Goal: Transaction & Acquisition: Purchase product/service

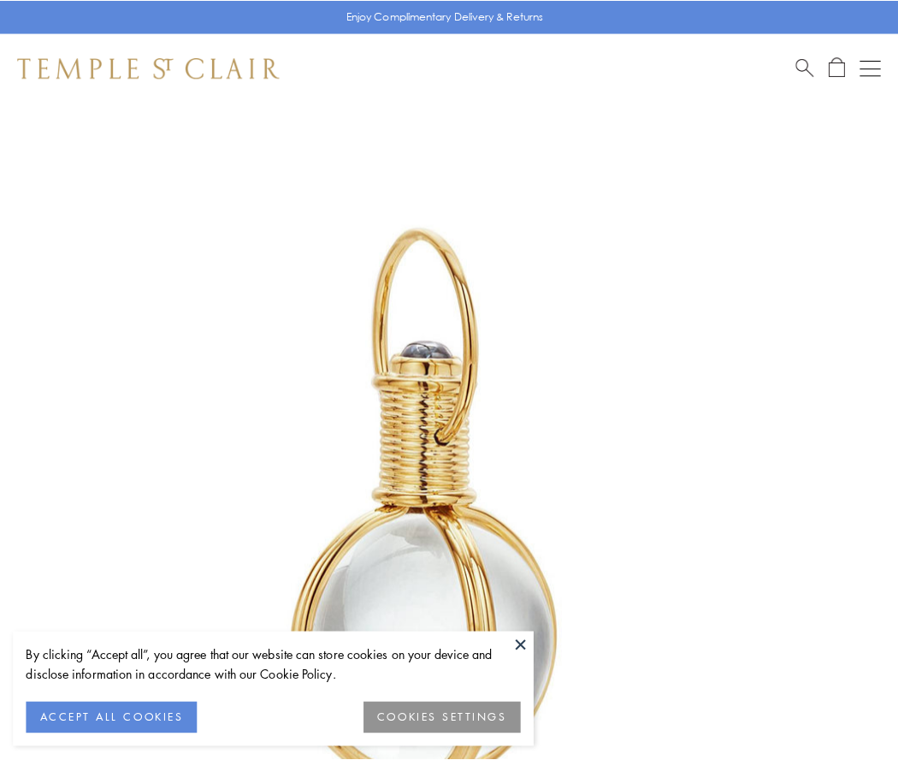
scroll to position [447, 0]
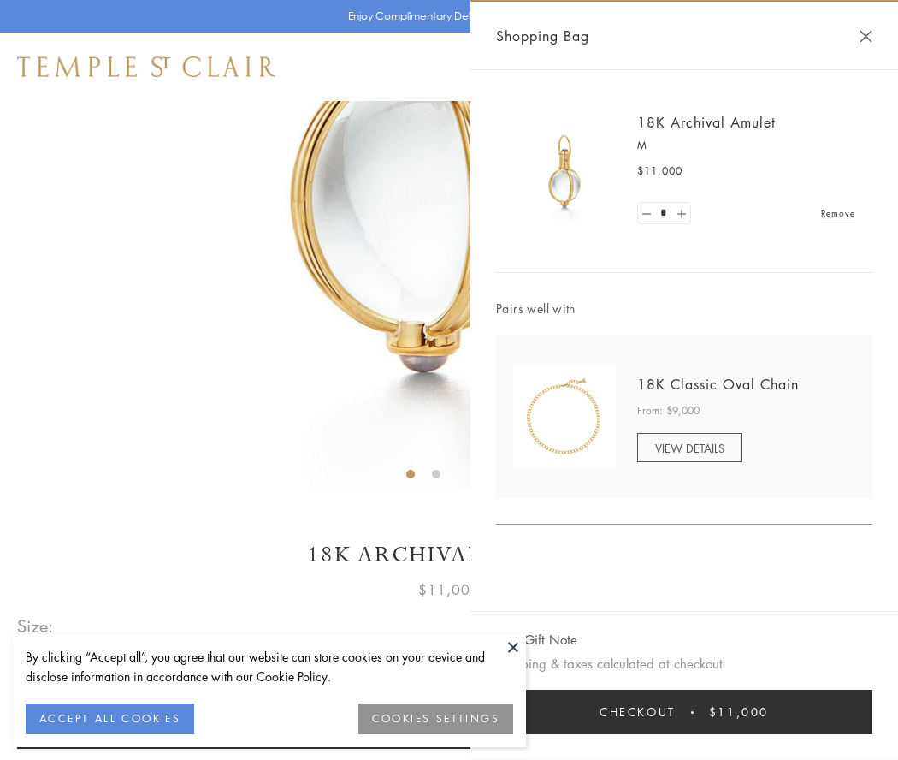
click at [684, 712] on button "Checkout $11,000" at bounding box center [684, 711] width 376 height 44
